Goal: Task Accomplishment & Management: Use online tool/utility

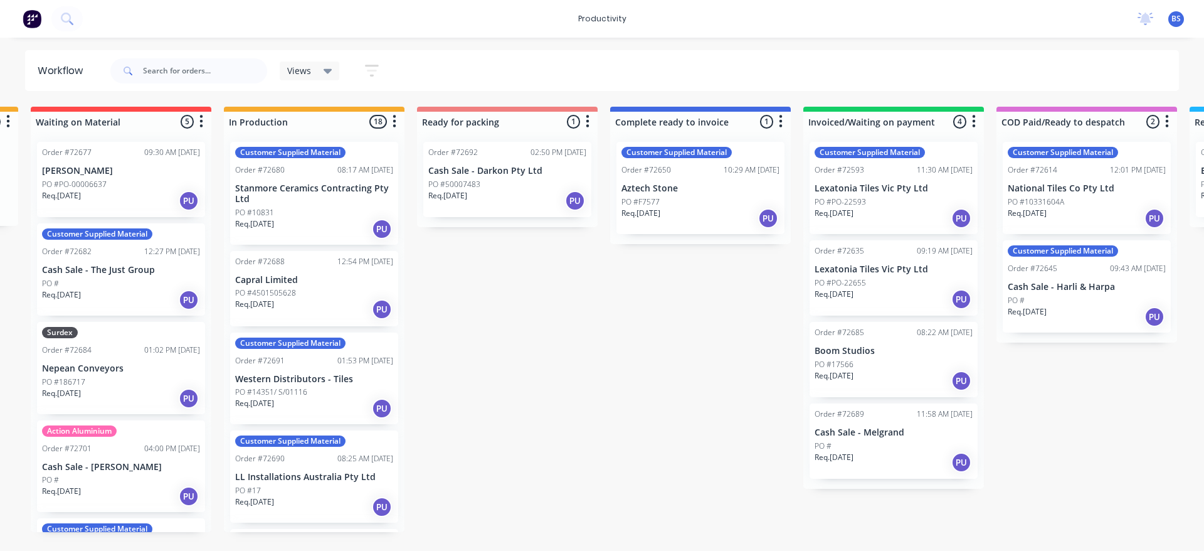
scroll to position [0, 577]
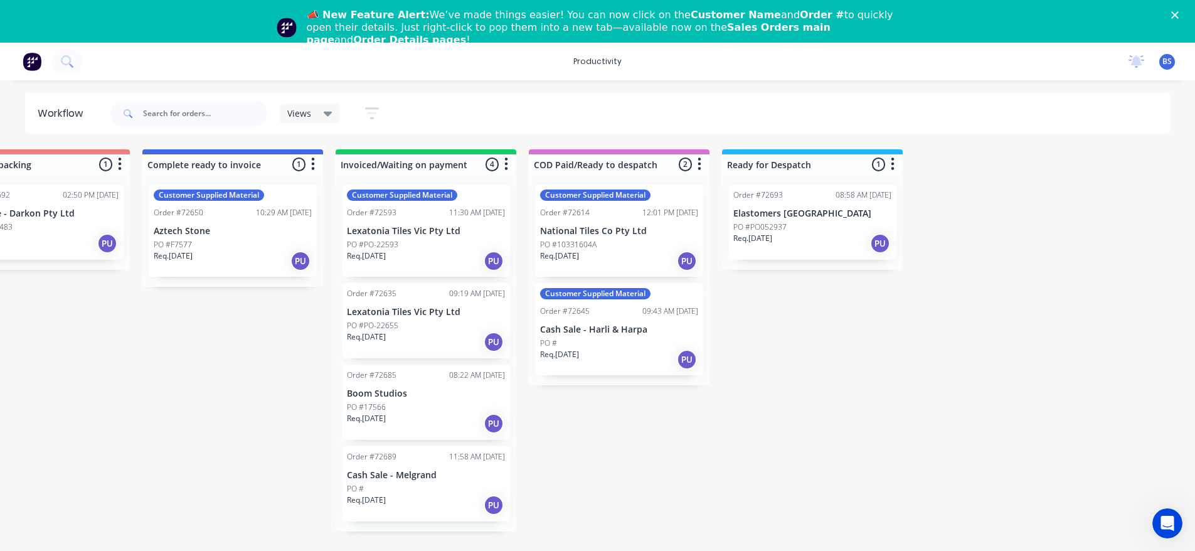
scroll to position [0, 1046]
click at [814, 224] on div "PO #PO052937" at bounding box center [810, 226] width 158 height 11
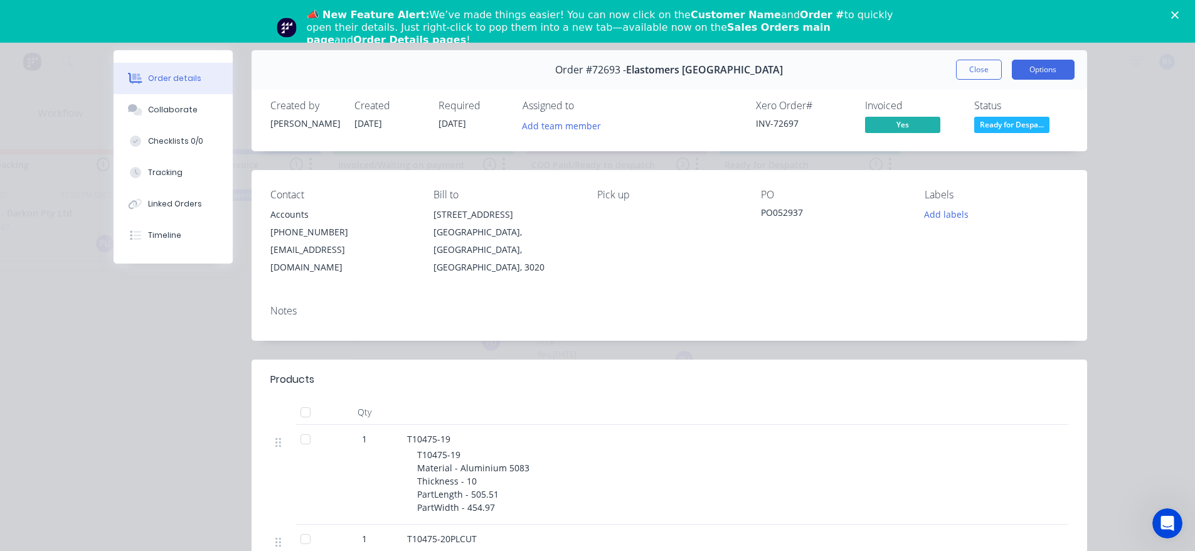
click at [1024, 69] on button "Options" at bounding box center [1043, 70] width 63 height 20
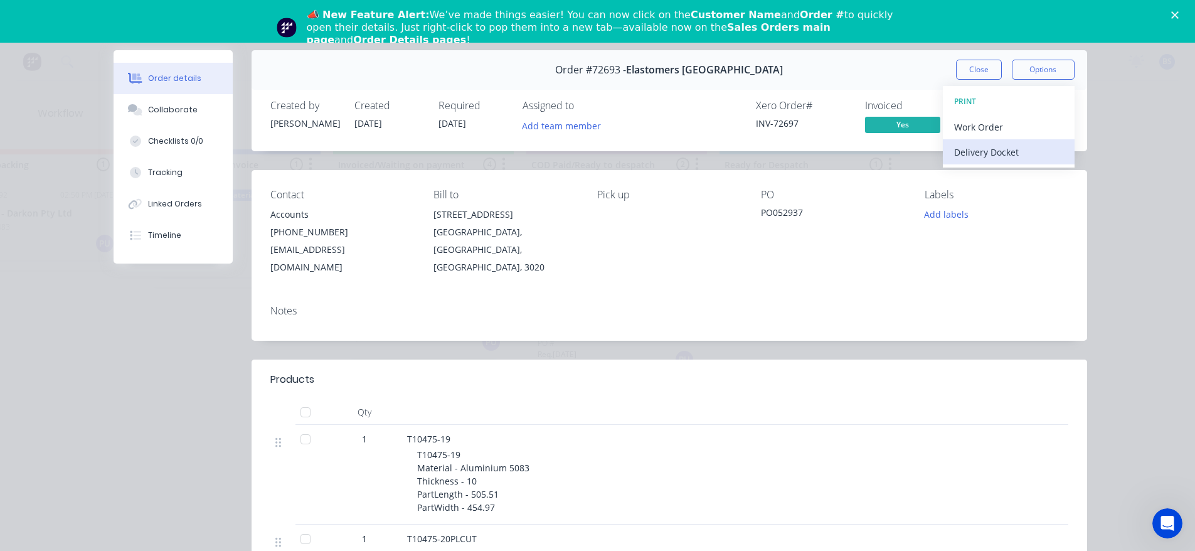
click at [972, 151] on div "Delivery Docket" at bounding box center [1008, 152] width 109 height 18
click at [954, 154] on div "Standard" at bounding box center [1008, 152] width 109 height 18
